Goal: Task Accomplishment & Management: Use online tool/utility

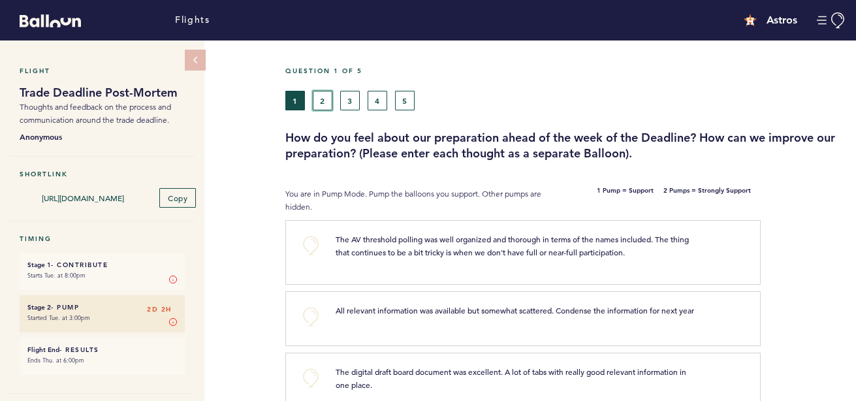
click at [320, 109] on button "2" at bounding box center [323, 101] width 20 height 20
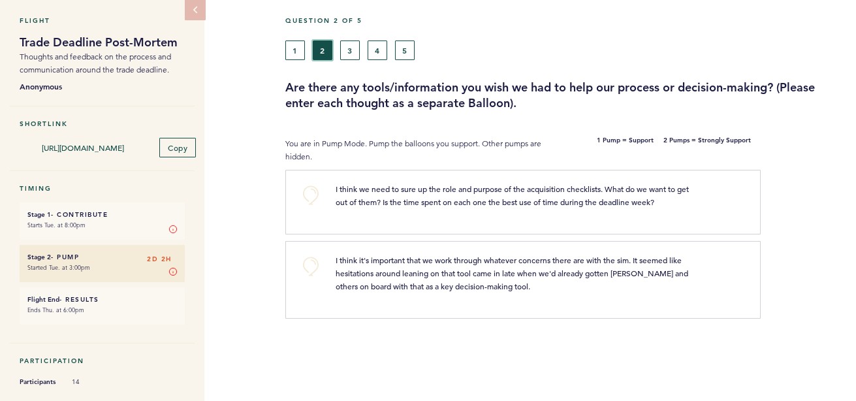
scroll to position [50, 0]
click at [344, 57] on button "3" at bounding box center [350, 50] width 20 height 20
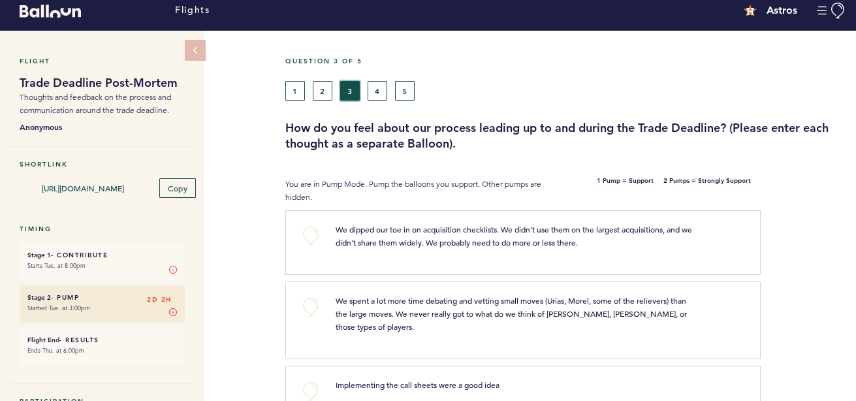
scroll to position [5, 0]
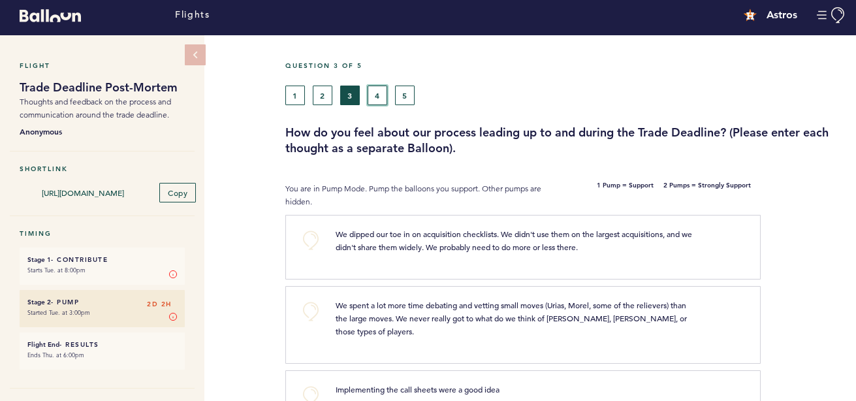
click at [375, 91] on button "4" at bounding box center [378, 96] width 20 height 20
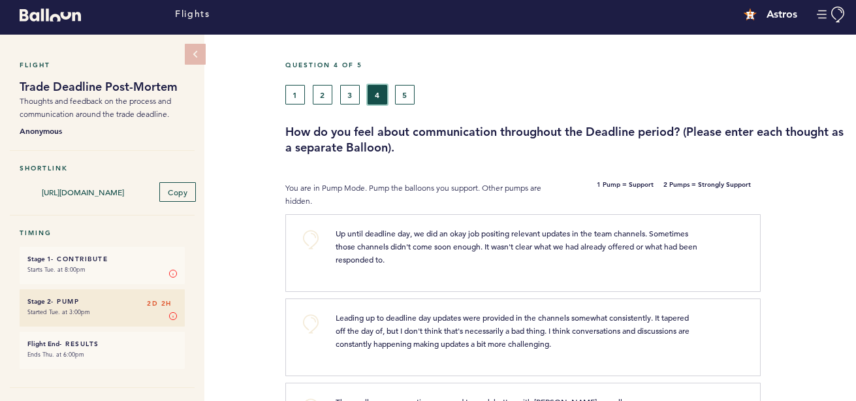
scroll to position [5, 0]
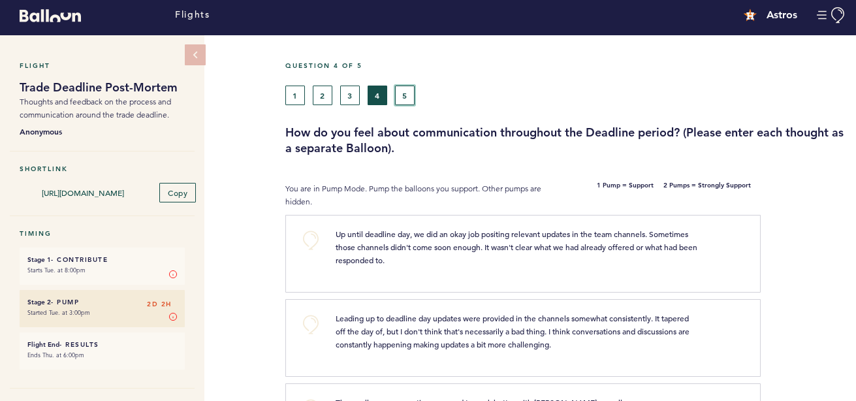
click at [405, 95] on button "5" at bounding box center [405, 96] width 20 height 20
